Goal: Transaction & Acquisition: Obtain resource

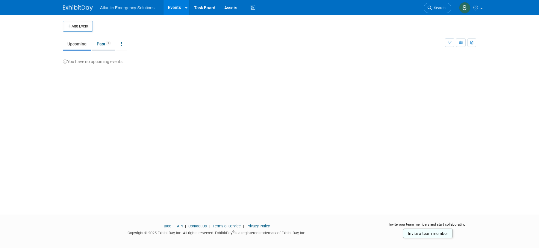
click at [101, 44] on link "Past 1" at bounding box center [103, 43] width 23 height 11
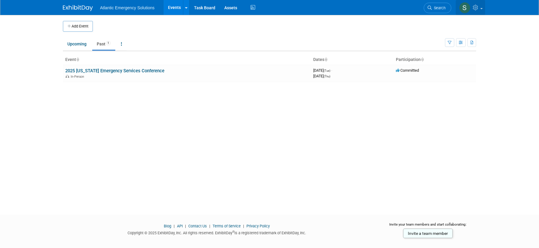
click at [476, 10] on link at bounding box center [469, 7] width 29 height 15
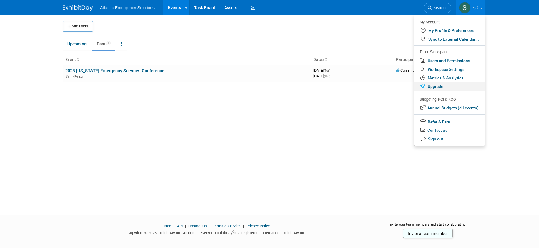
click at [431, 86] on link "Upgrade" at bounding box center [449, 86] width 70 height 9
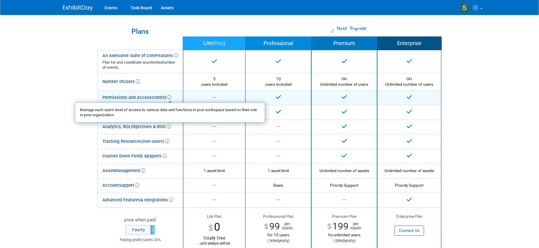
click at [171, 96] on icon at bounding box center [169, 97] width 4 height 4
click at [169, 98] on icon at bounding box center [169, 97] width 4 height 4
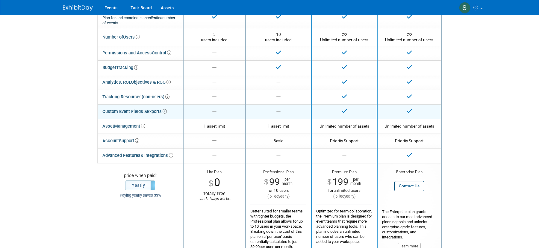
scroll to position [47, 0]
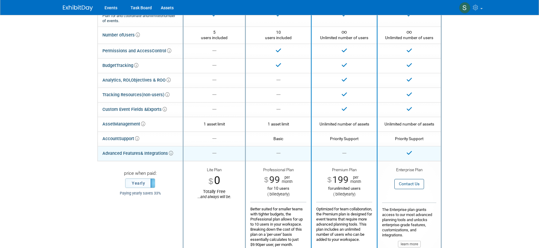
click at [172, 154] on icon at bounding box center [171, 153] width 4 height 4
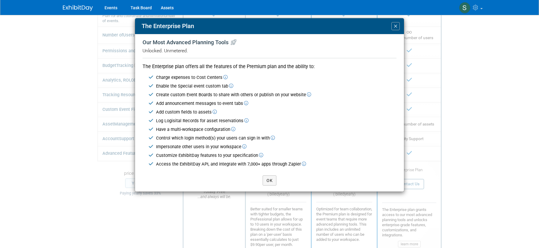
click at [224, 77] on icon at bounding box center [225, 77] width 4 height 4
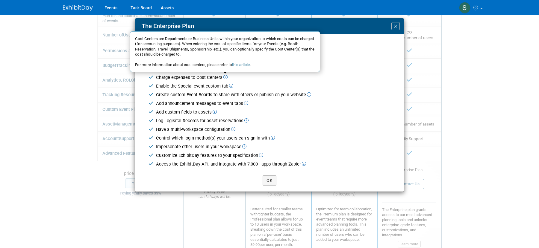
click at [229, 86] on icon at bounding box center [231, 86] width 4 height 4
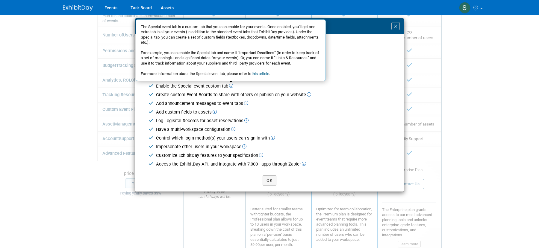
click at [308, 95] on icon at bounding box center [309, 95] width 4 height 4
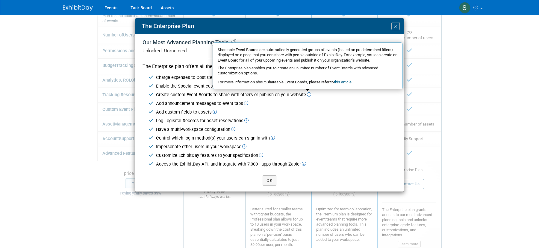
click at [244, 103] on icon at bounding box center [246, 103] width 4 height 4
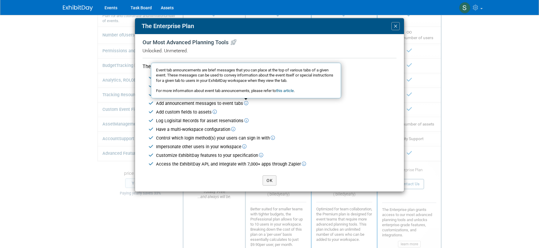
click at [212, 112] on icon at bounding box center [214, 112] width 4 height 4
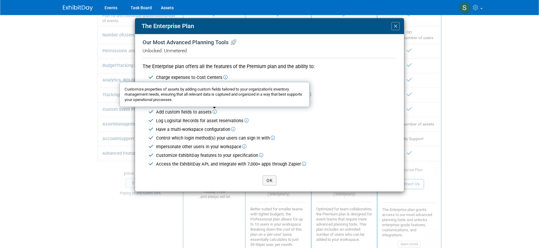
click at [244, 120] on icon at bounding box center [246, 121] width 4 height 4
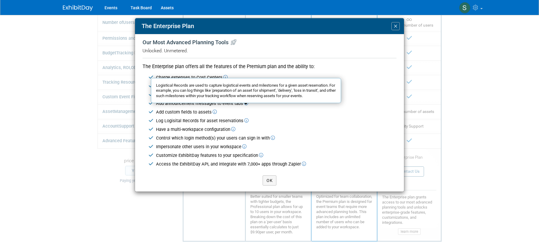
scroll to position [57, 0]
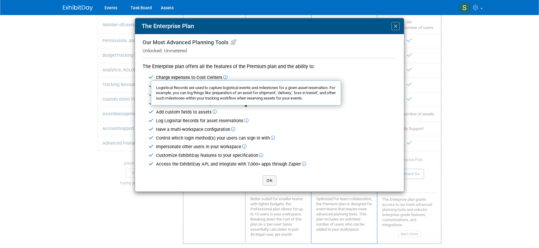
click at [232, 130] on icon at bounding box center [233, 129] width 4 height 4
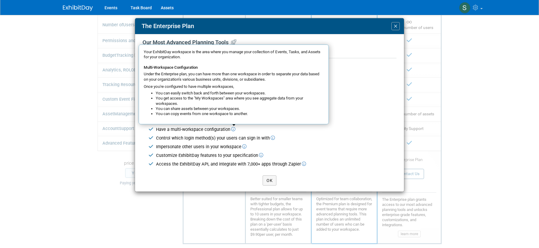
click at [272, 138] on icon at bounding box center [272, 138] width 4 height 4
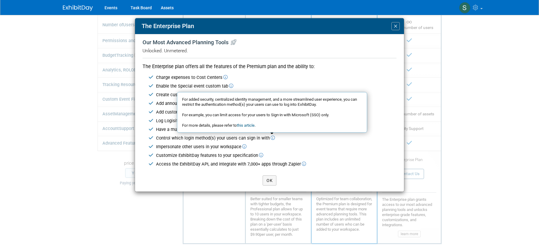
click at [243, 147] on icon at bounding box center [244, 147] width 4 height 4
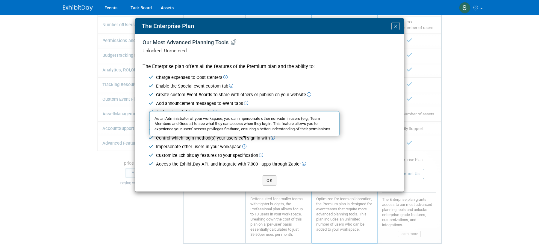
click at [262, 155] on icon at bounding box center [261, 155] width 4 height 4
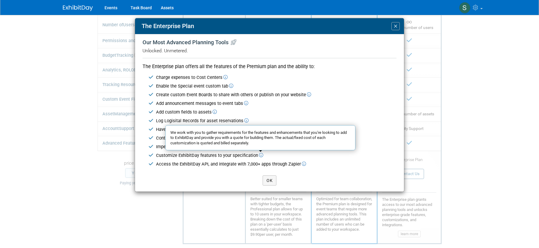
click at [302, 163] on icon at bounding box center [304, 164] width 4 height 4
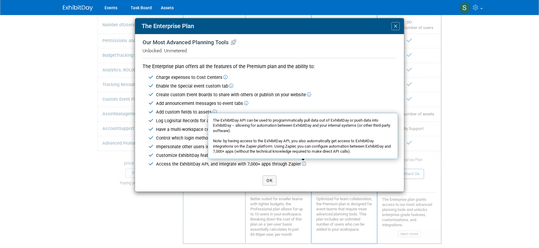
click at [302, 163] on icon at bounding box center [304, 164] width 4 height 4
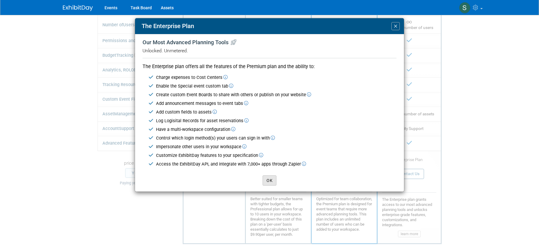
click at [268, 182] on button "OK" at bounding box center [269, 181] width 14 height 10
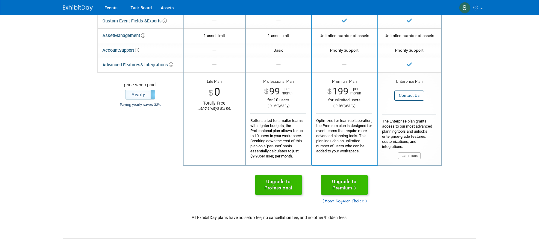
scroll to position [142, 0]
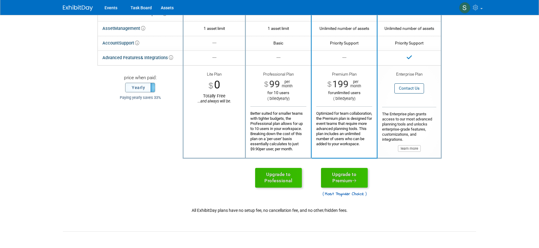
click at [152, 86] on span at bounding box center [154, 87] width 8 height 9
click at [152, 86] on label "Monthly" at bounding box center [139, 87] width 29 height 9
click at [416, 148] on button "learn more" at bounding box center [409, 148] width 23 height 7
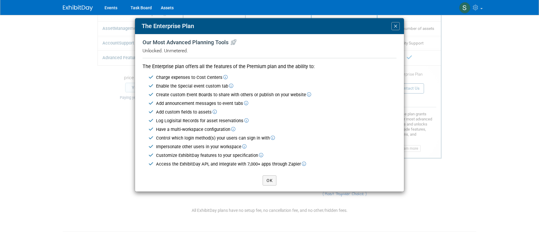
click at [396, 25] on span "×" at bounding box center [395, 26] width 4 height 8
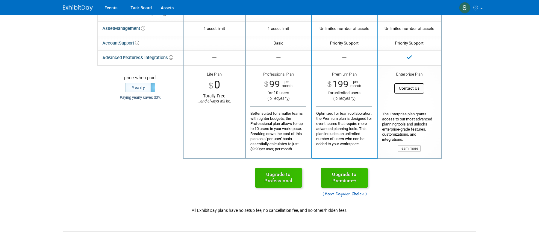
click at [412, 92] on button "Contact Us" at bounding box center [409, 88] width 30 height 10
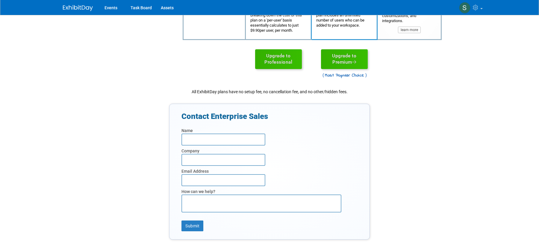
click at [240, 137] on input "text" at bounding box center [223, 140] width 84 height 12
type input "Stephanie Hood"
type input "Atlantic Emergency Solutions"
type input "shood@atlanticemergency.com"
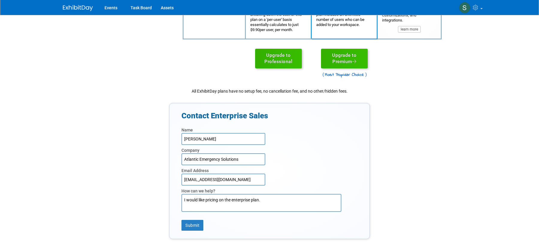
scroll to position [263, 0]
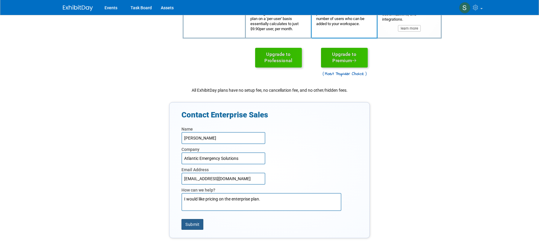
type textarea "I would like pricing on the enterprise plan."
click at [191, 223] on button "Submit" at bounding box center [192, 224] width 22 height 11
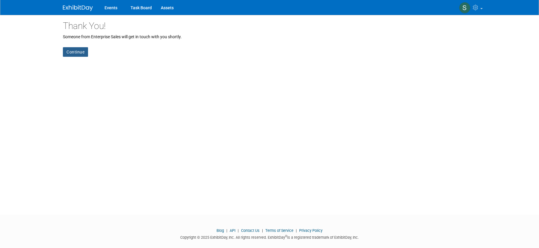
click at [71, 51] on link "Continue" at bounding box center [75, 52] width 25 height 10
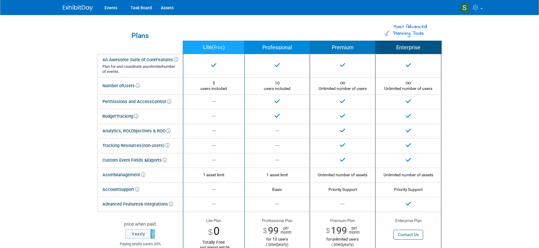
click at [82, 6] on img at bounding box center [78, 8] width 30 height 6
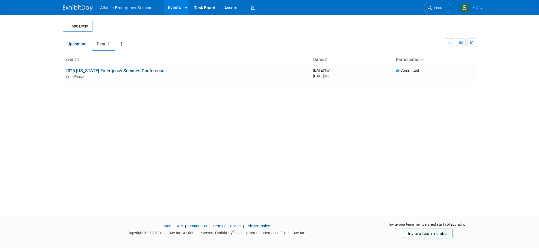
click at [131, 7] on span "Atlantic Emergency Solutions" at bounding box center [127, 7] width 54 height 5
click at [178, 7] on link "Events" at bounding box center [174, 7] width 22 height 15
click at [184, 7] on link at bounding box center [186, 7] width 6 height 15
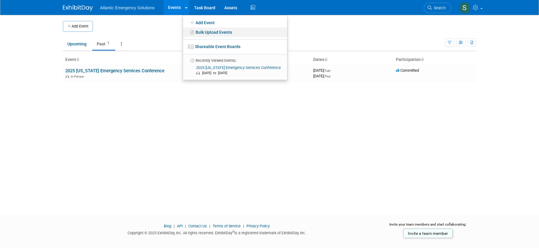
click at [219, 31] on link "Bulk Upload Events" at bounding box center [235, 33] width 104 height 10
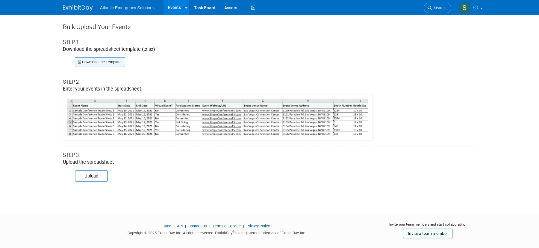
click at [105, 63] on link "Download the Template" at bounding box center [100, 62] width 50 height 10
